Goal: Task Accomplishment & Management: Manage account settings

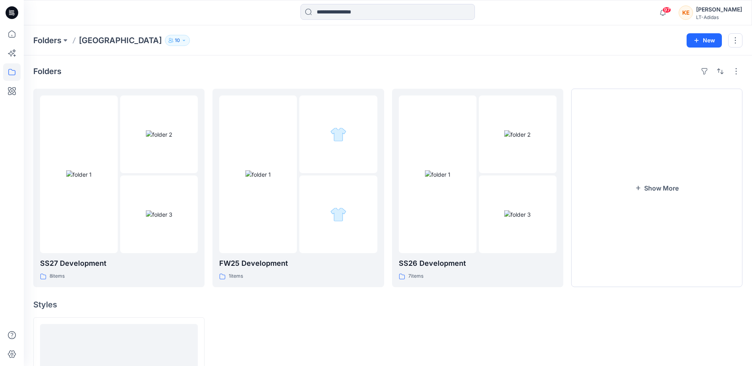
click at [722, 15] on div "LT-Adidas" at bounding box center [719, 17] width 46 height 6
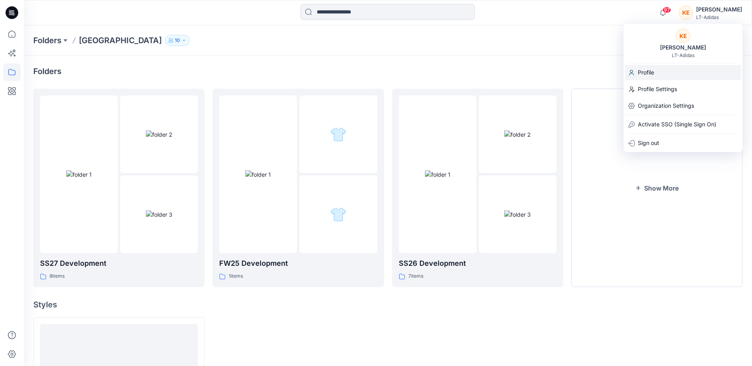
click at [657, 69] on div "Profile" at bounding box center [683, 72] width 116 height 15
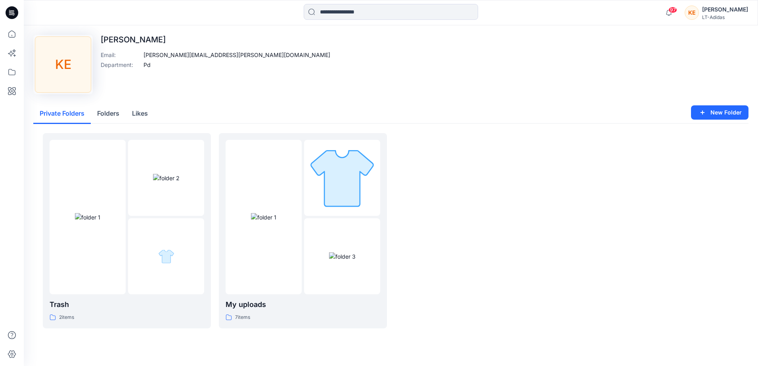
click at [738, 13] on div "Kerrie Engle" at bounding box center [725, 10] width 46 height 10
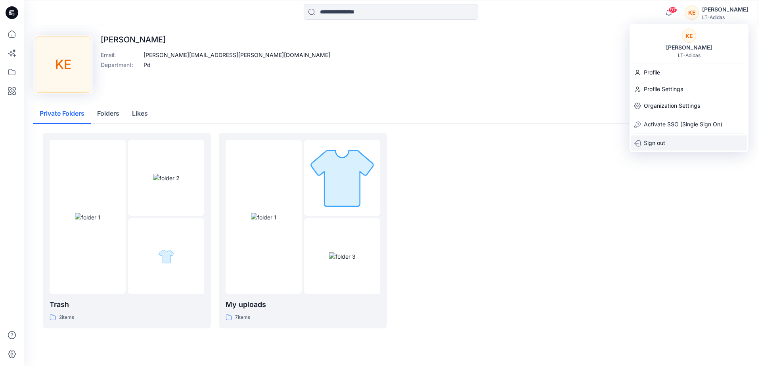
click at [648, 145] on p "Sign out" at bounding box center [654, 143] width 21 height 15
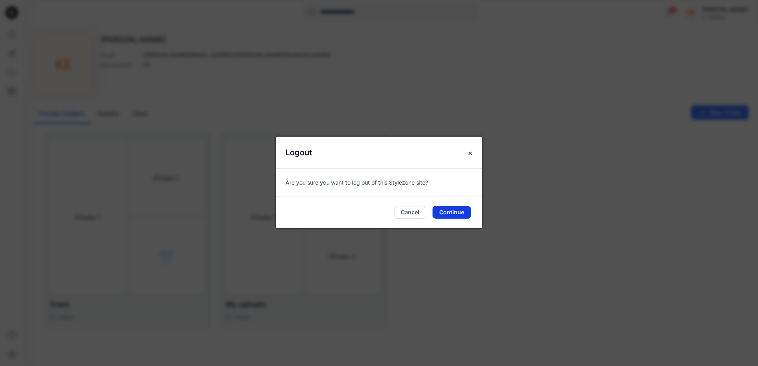
click at [455, 214] on button "Continue" at bounding box center [452, 212] width 38 height 13
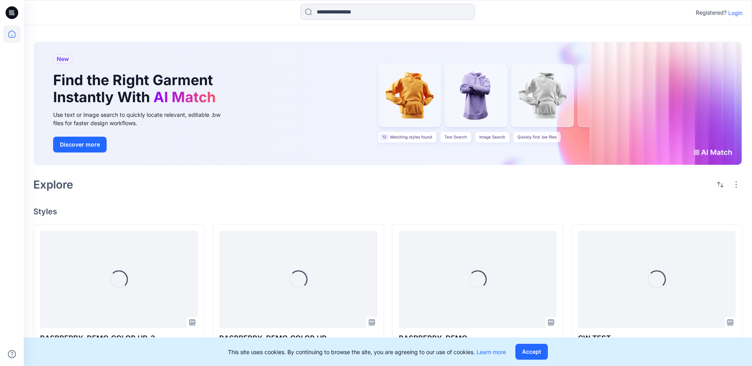
click at [734, 13] on p "Login" at bounding box center [735, 13] width 14 height 8
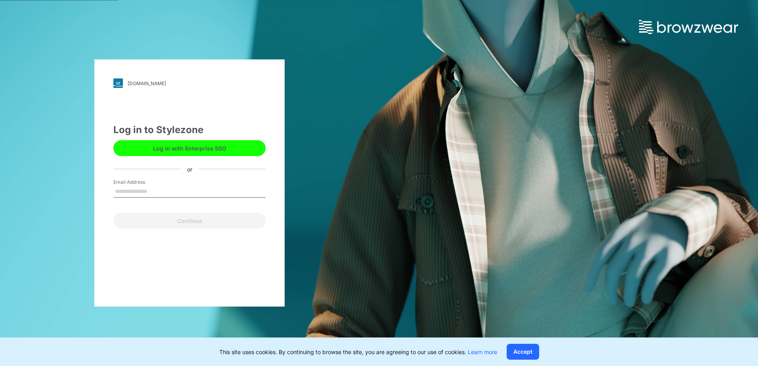
click at [193, 187] on input "Email Address" at bounding box center [189, 192] width 152 height 12
type input "**********"
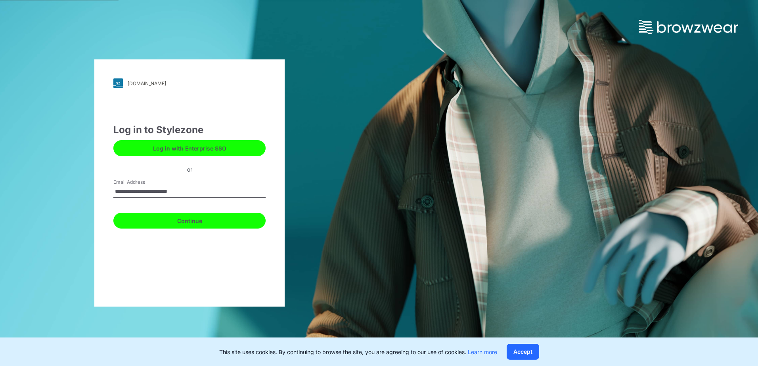
click at [198, 219] on button "Continue" at bounding box center [189, 221] width 152 height 16
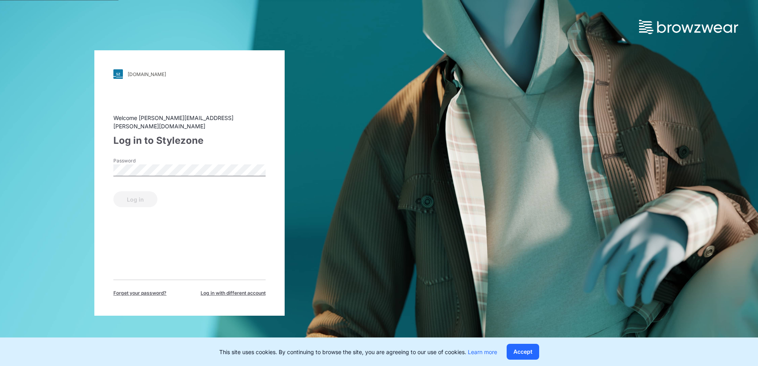
click at [167, 79] on link "lt-adidas.stylezone.com" at bounding box center [189, 74] width 152 height 10
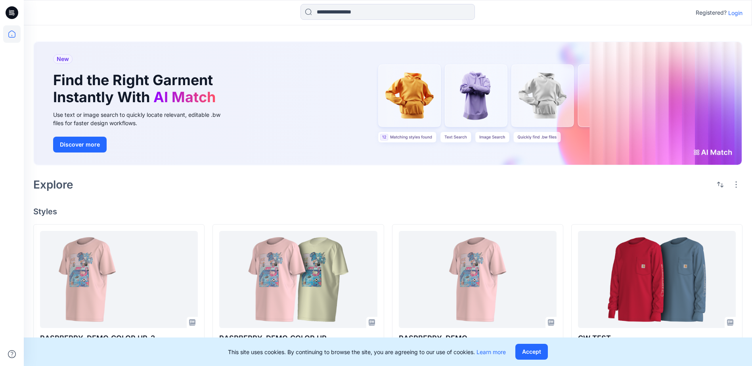
click at [731, 13] on p "Login" at bounding box center [735, 13] width 14 height 8
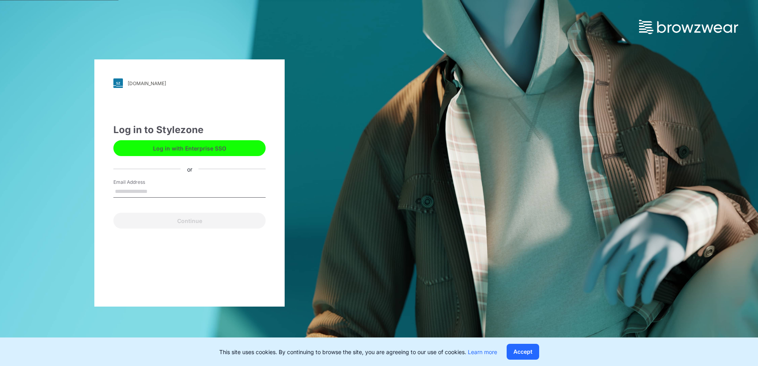
click at [127, 193] on input "Email Address" at bounding box center [189, 192] width 152 height 12
type input "**********"
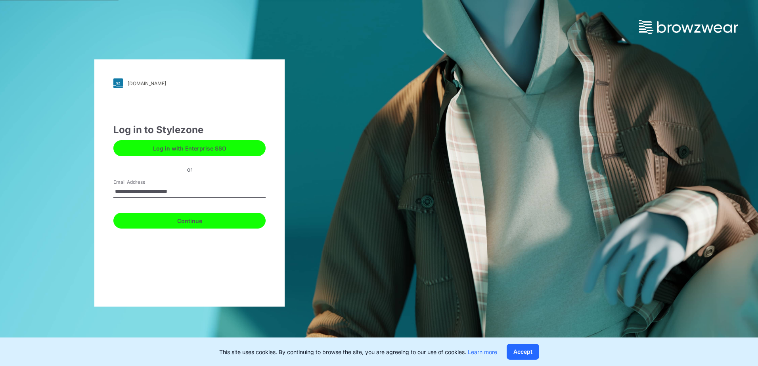
click at [182, 224] on button "Continue" at bounding box center [189, 221] width 152 height 16
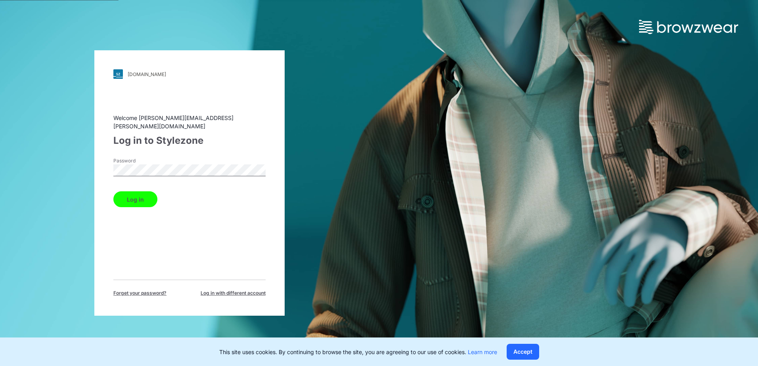
click at [135, 195] on button "Log in" at bounding box center [135, 200] width 44 height 16
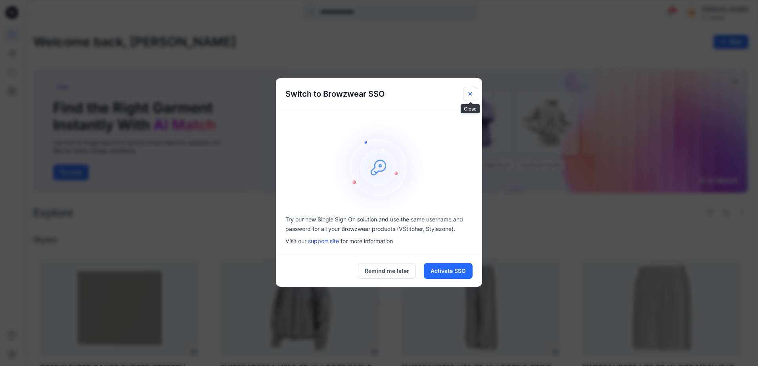
click at [472, 91] on icon "Close" at bounding box center [470, 94] width 6 height 6
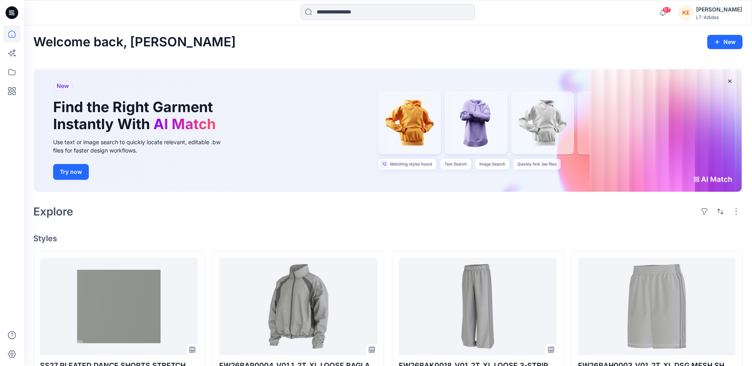
click at [721, 12] on div "Kerrie Engle" at bounding box center [719, 10] width 46 height 10
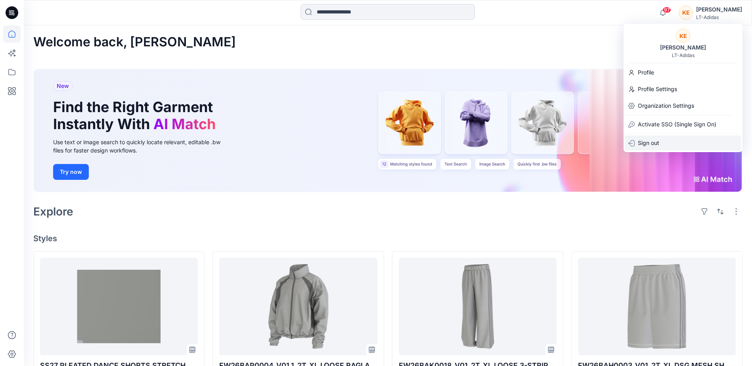
click at [652, 141] on p "Sign out" at bounding box center [648, 143] width 21 height 15
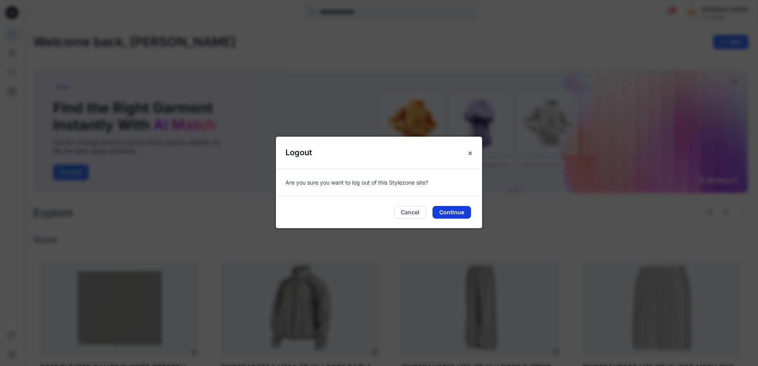
click at [445, 214] on button "Continue" at bounding box center [452, 212] width 38 height 13
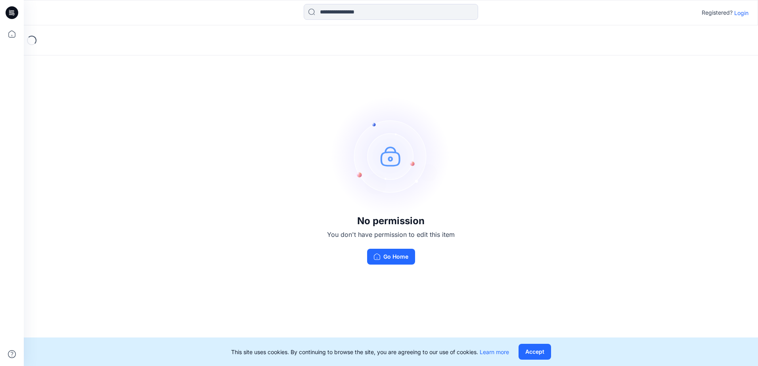
click at [738, 12] on p "Login" at bounding box center [741, 13] width 14 height 8
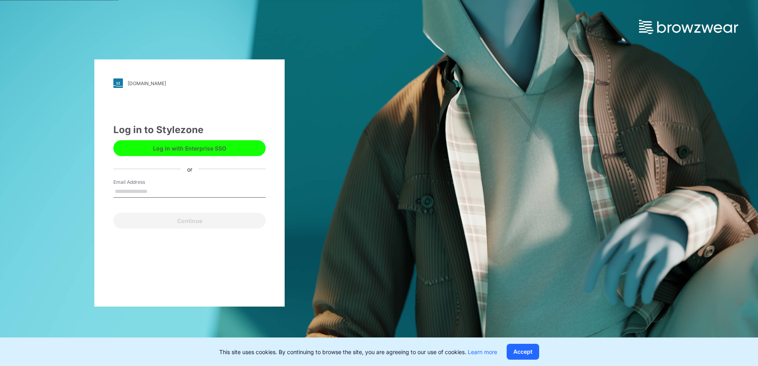
click at [148, 188] on input "Email Address" at bounding box center [189, 192] width 152 height 12
type input "**********"
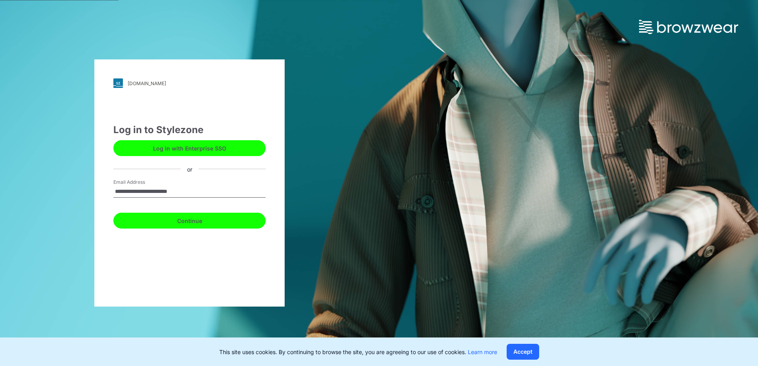
click at [189, 225] on button "Continue" at bounding box center [189, 221] width 152 height 16
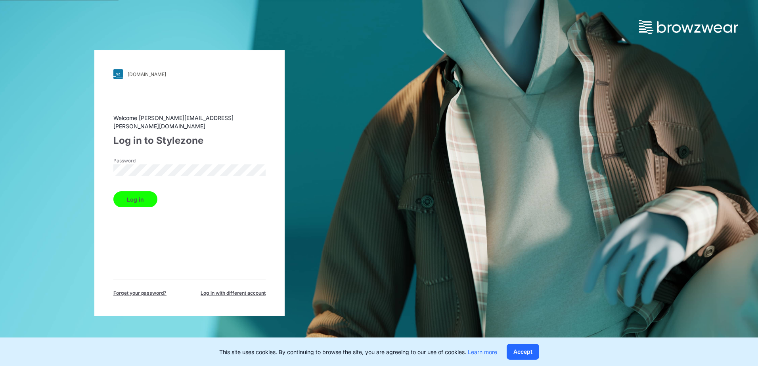
click at [137, 197] on button "Log in" at bounding box center [135, 200] width 44 height 16
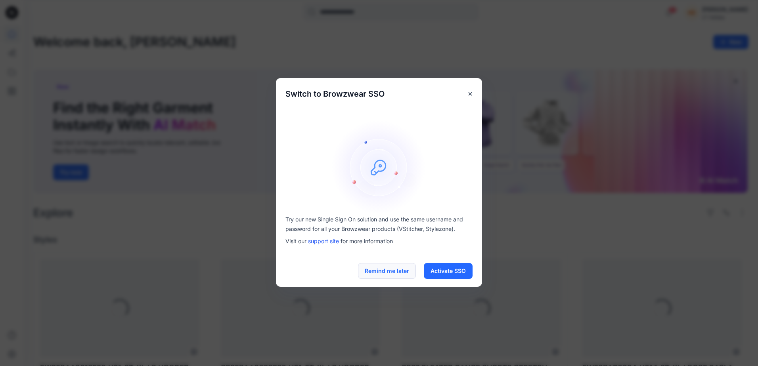
click at [388, 268] on button "Remind me later" at bounding box center [387, 271] width 58 height 16
